Goal: Transaction & Acquisition: Register for event/course

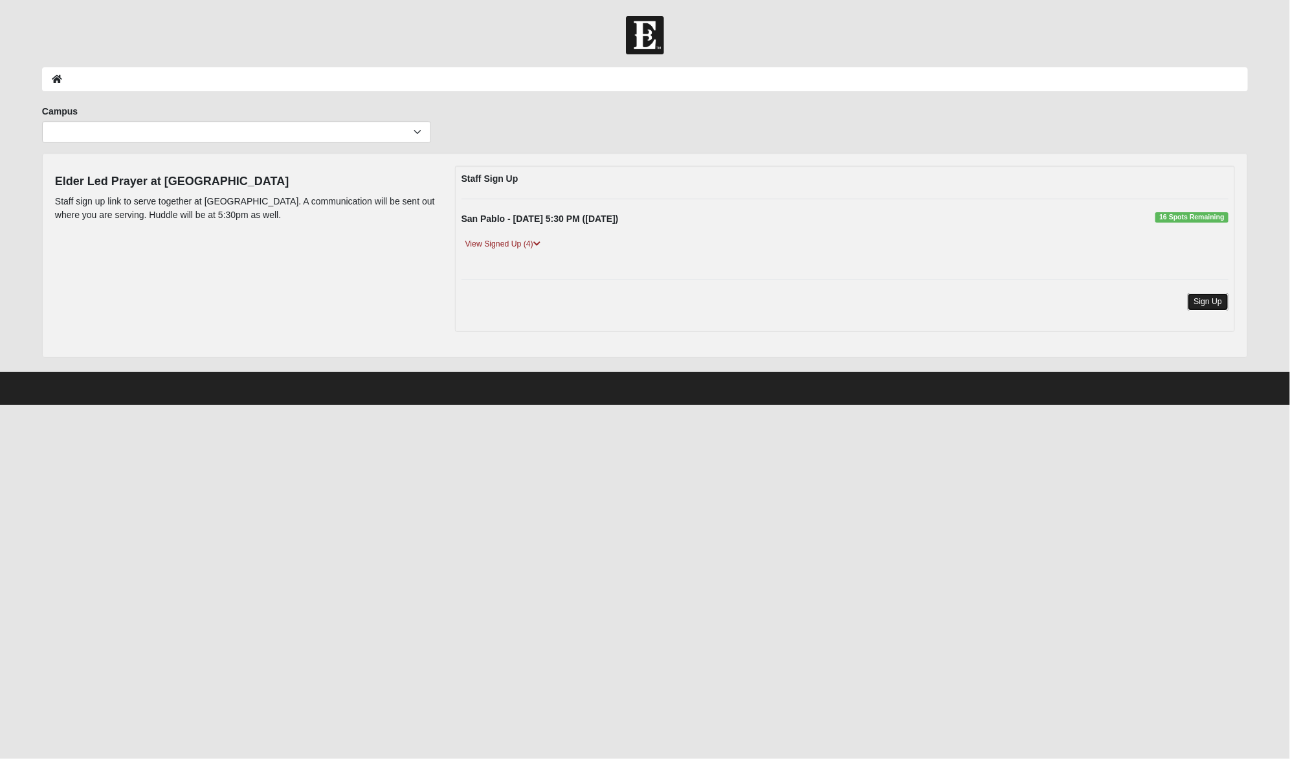
click at [1219, 299] on link "Sign Up" at bounding box center [1208, 301] width 41 height 17
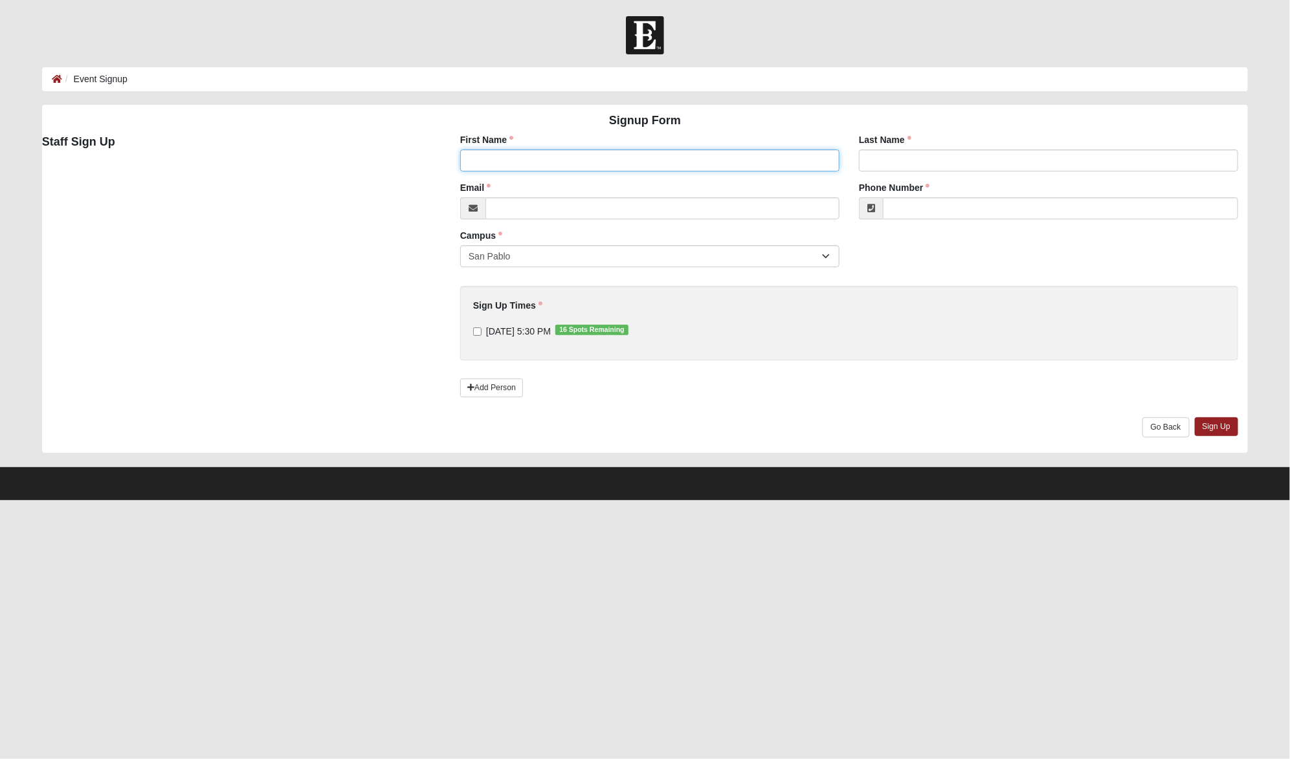
click at [730, 161] on input "First Name" at bounding box center [649, 161] width 379 height 22
type input "[PERSON_NAME]"
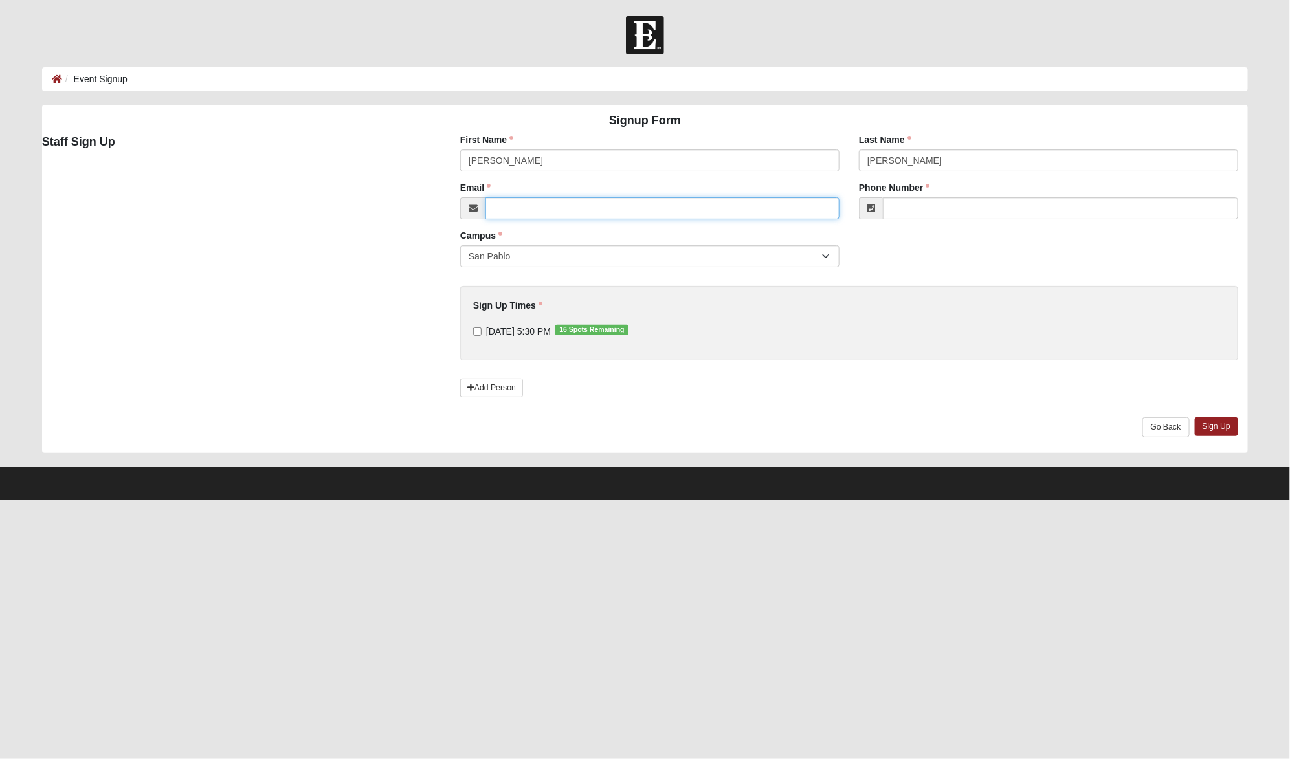
type input "[PERSON_NAME][EMAIL_ADDRESS][PERSON_NAME][DOMAIN_NAME]"
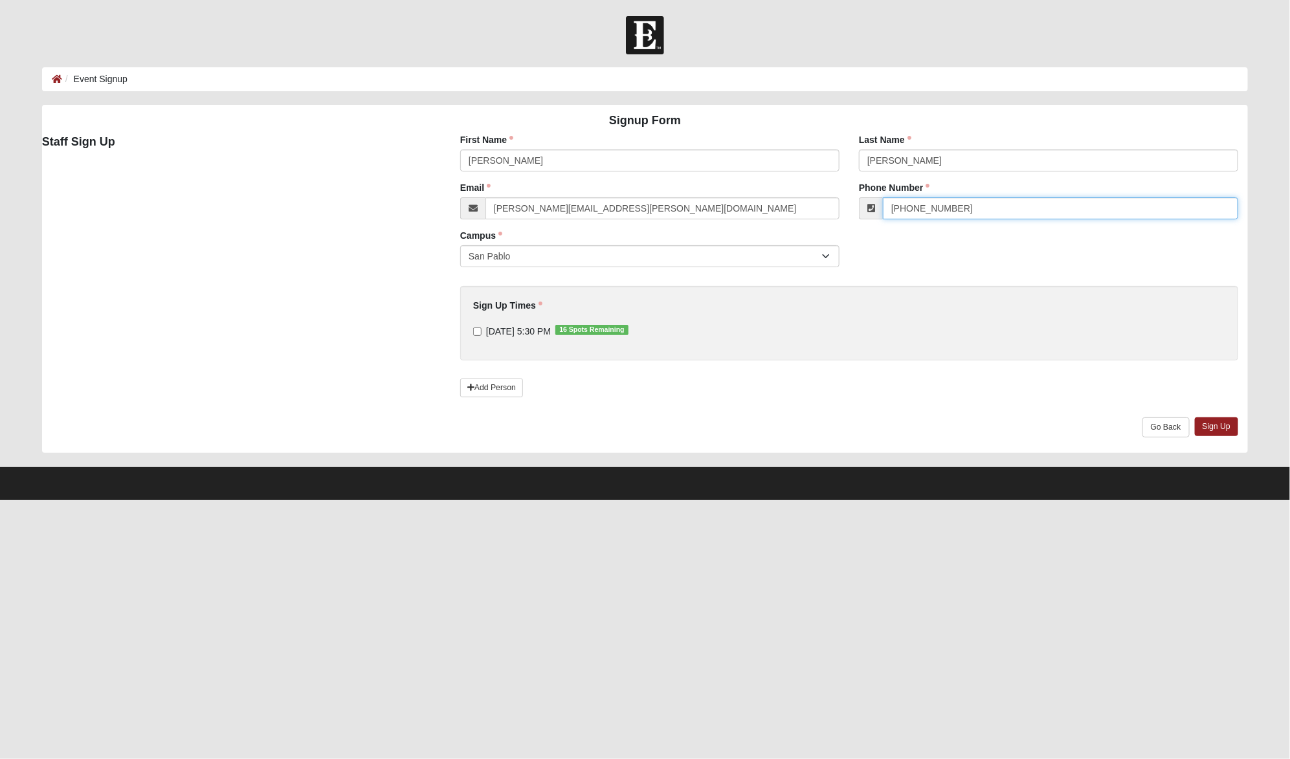
click at [971, 209] on input "[PHONE_NUMBER]" at bounding box center [1060, 208] width 355 height 22
type input "[PHONE_NUMBER]"
click at [480, 333] on input "[DATE] 5:30 PM 16 Spots Remaining" at bounding box center [477, 332] width 8 height 8
checkbox input "true"
click at [1224, 428] on link "Sign Up" at bounding box center [1217, 427] width 44 height 19
